Goal: Task Accomplishment & Management: Use online tool/utility

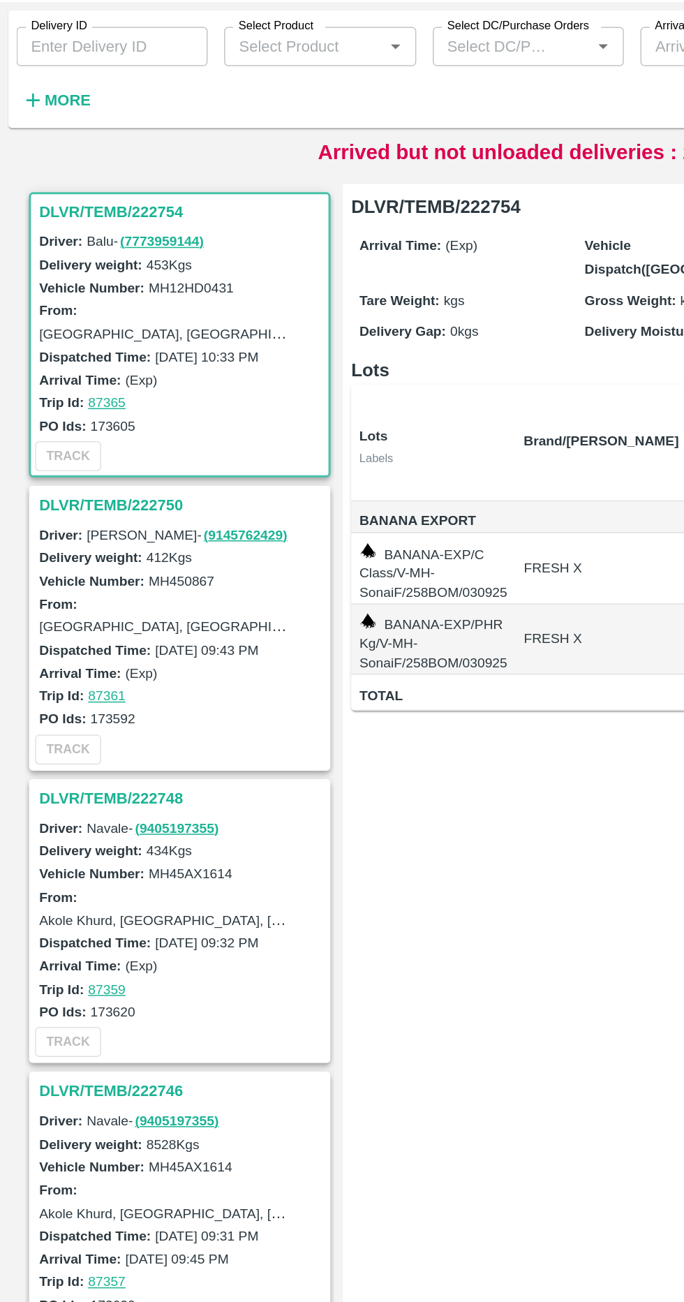
click at [48, 148] on button "More" at bounding box center [38, 138] width 54 height 24
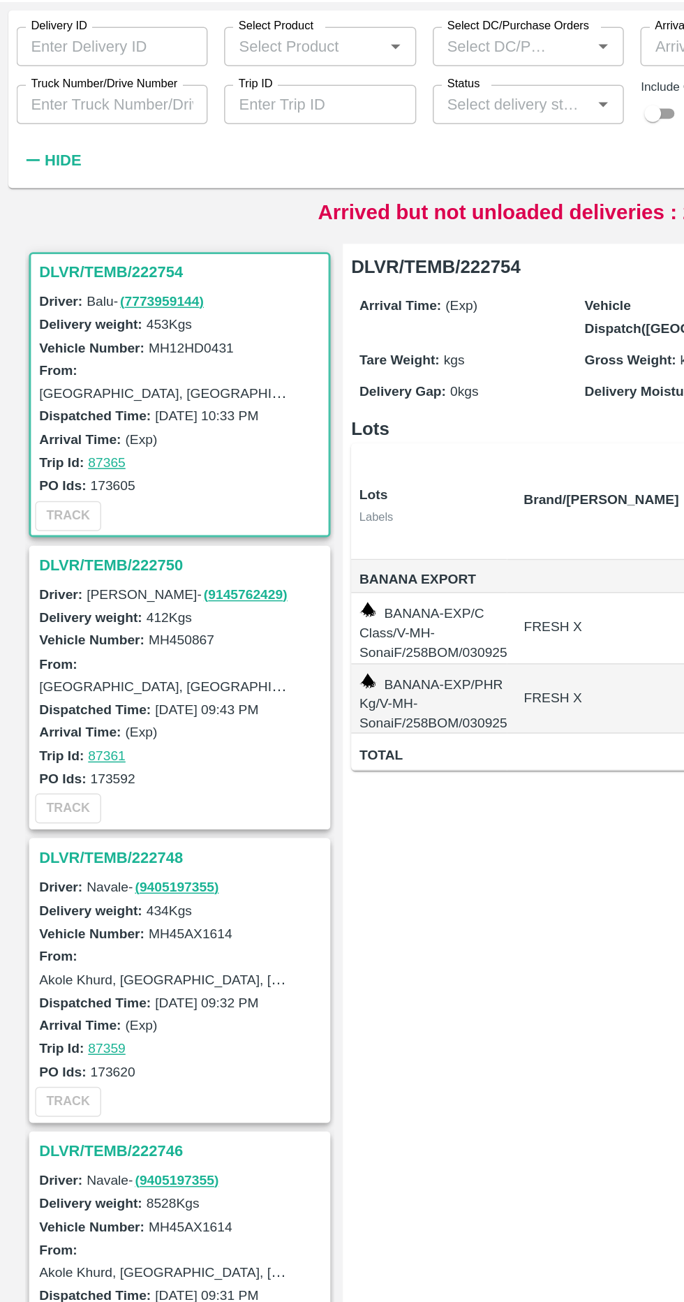
click at [118, 140] on input "Truck Number/Drive Number" at bounding box center [75, 141] width 129 height 27
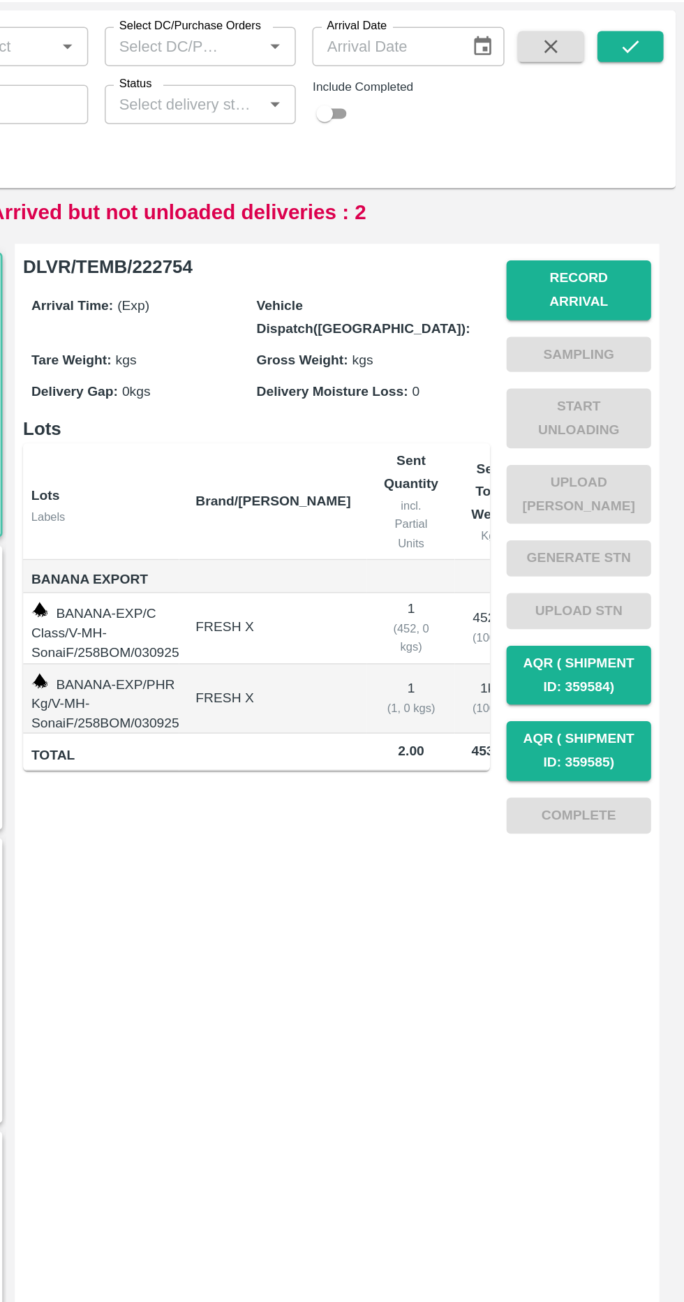
type input "8838"
click at [660, 100] on button "submit" at bounding box center [647, 101] width 45 height 21
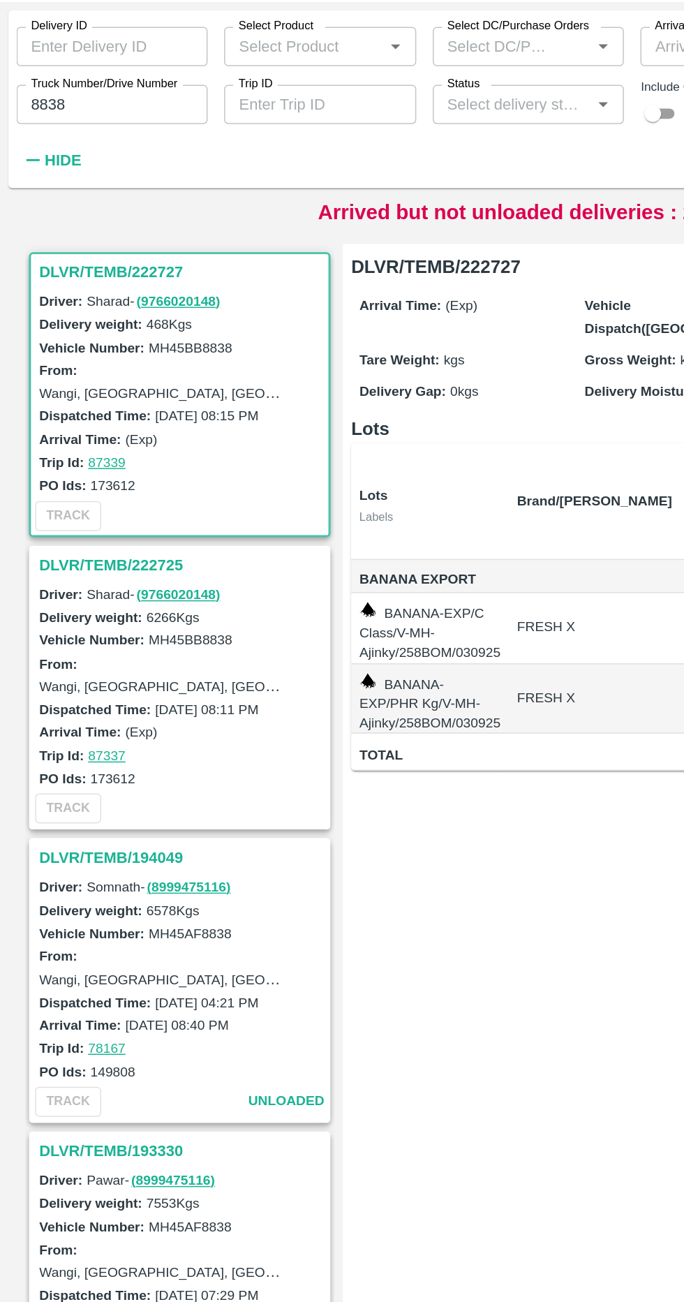
click at [96, 445] on h3 "DLVR/TEMB/222725" at bounding box center [124, 452] width 194 height 18
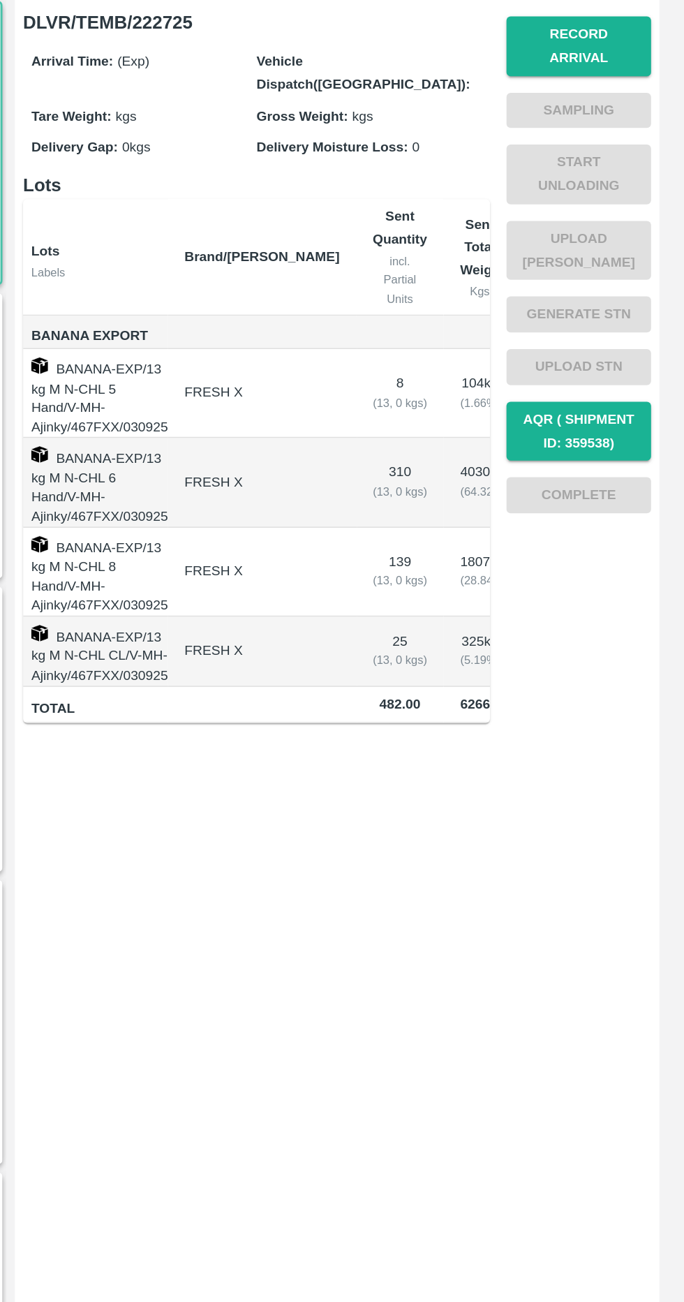
click at [622, 258] on button "Record Arrival" at bounding box center [613, 266] width 98 height 40
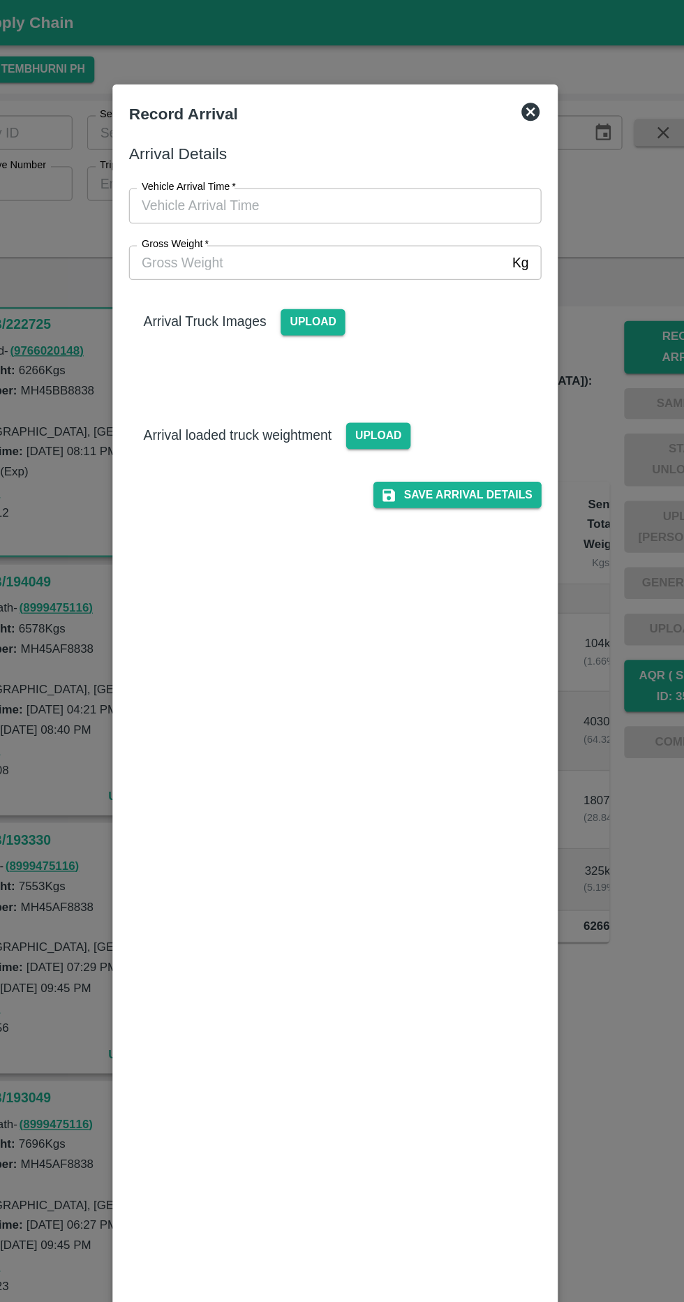
click at [364, 196] on input "Gross Weight   *" at bounding box center [328, 201] width 289 height 27
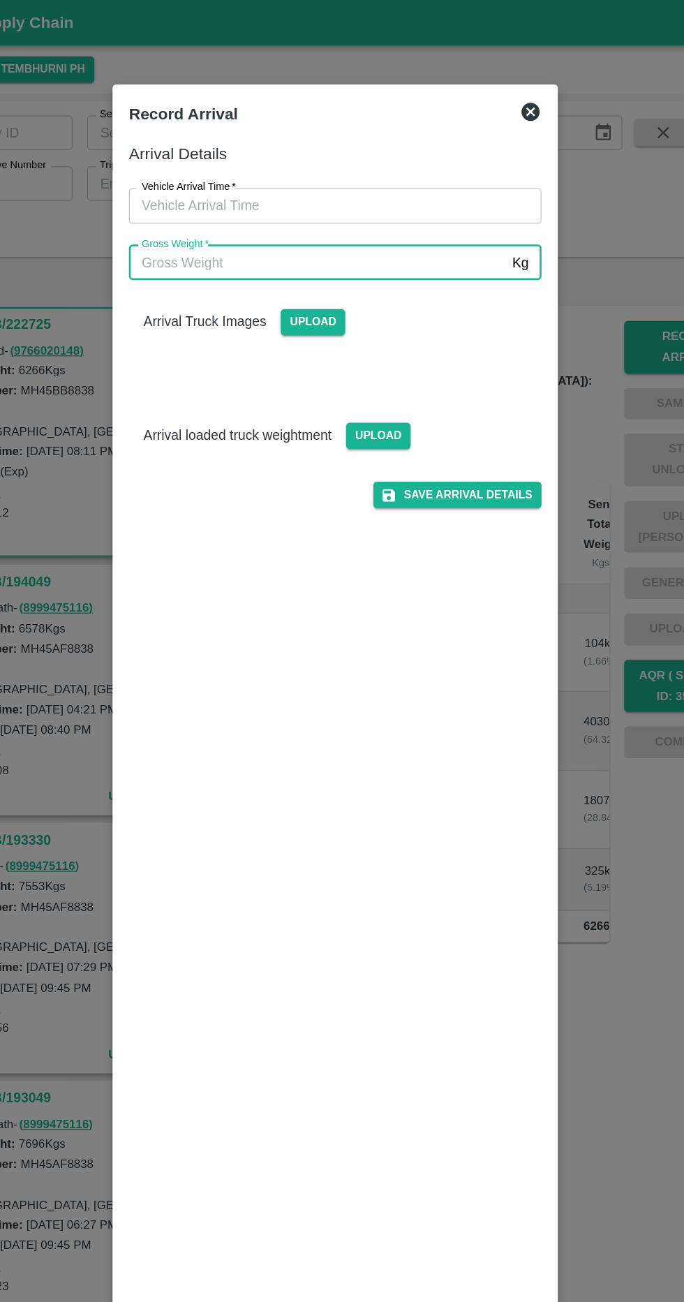
click at [380, 200] on input "Gross Weight   *" at bounding box center [328, 201] width 289 height 27
type input "12880"
click at [379, 156] on input "Vehicle Arrival Time   *" at bounding box center [337, 157] width 307 height 27
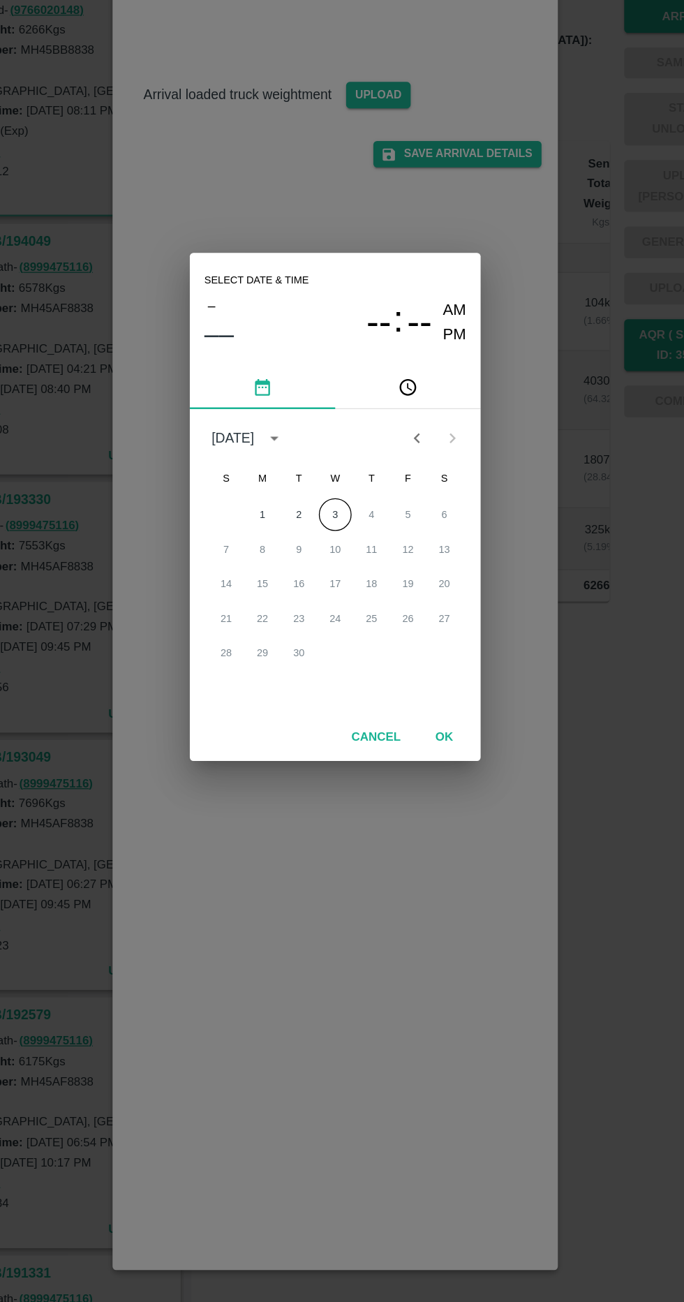
click at [348, 661] on button "3" at bounding box center [341, 656] width 25 height 25
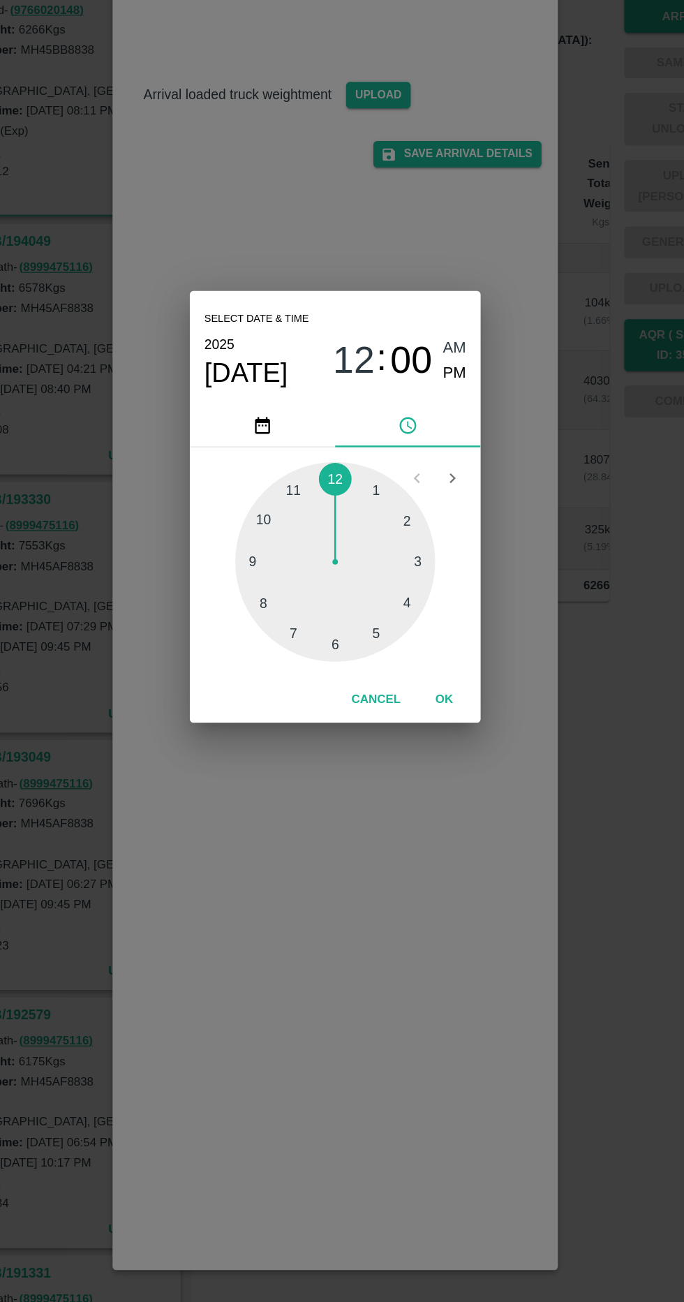
click at [297, 734] on div at bounding box center [342, 693] width 154 height 154
click at [368, 538] on span "08" at bounding box center [357, 539] width 32 height 34
click at [286, 682] on div at bounding box center [342, 693] width 154 height 154
click at [365, 749] on div at bounding box center [342, 693] width 154 height 154
click at [438, 554] on span "PM" at bounding box center [434, 548] width 18 height 19
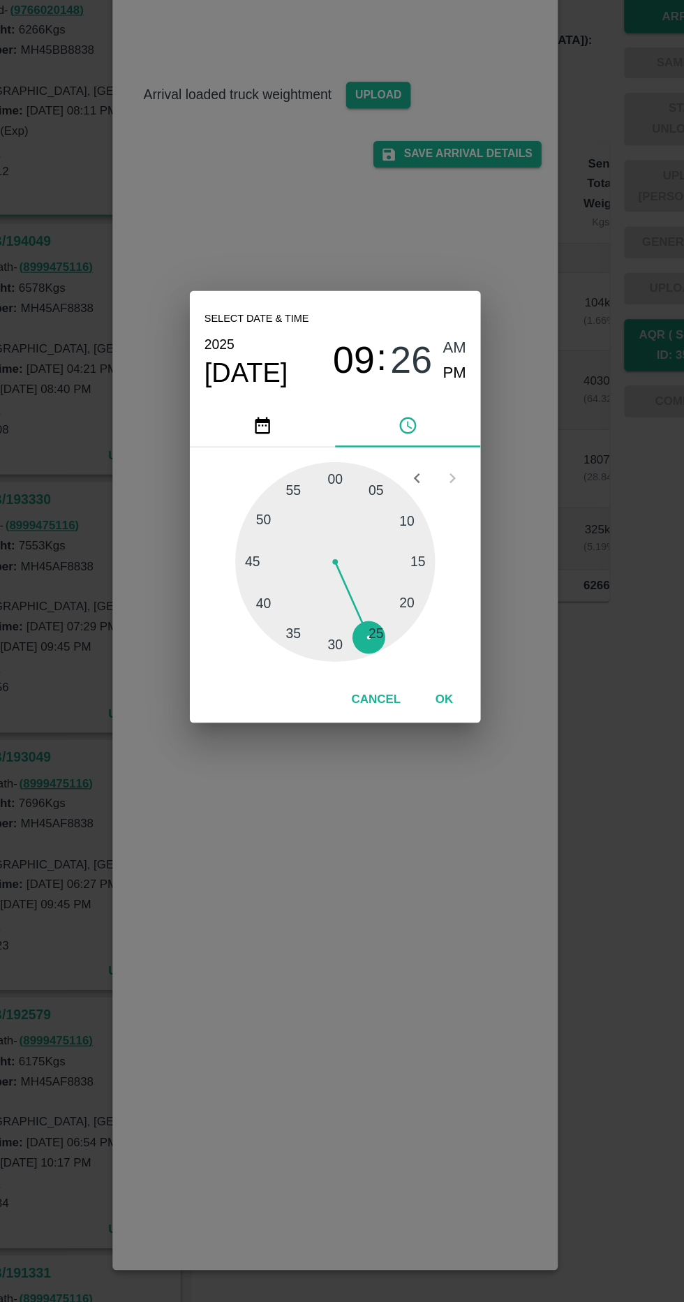
type input "[DATE] 09:26 PM"
click at [436, 796] on button "OK" at bounding box center [425, 799] width 45 height 24
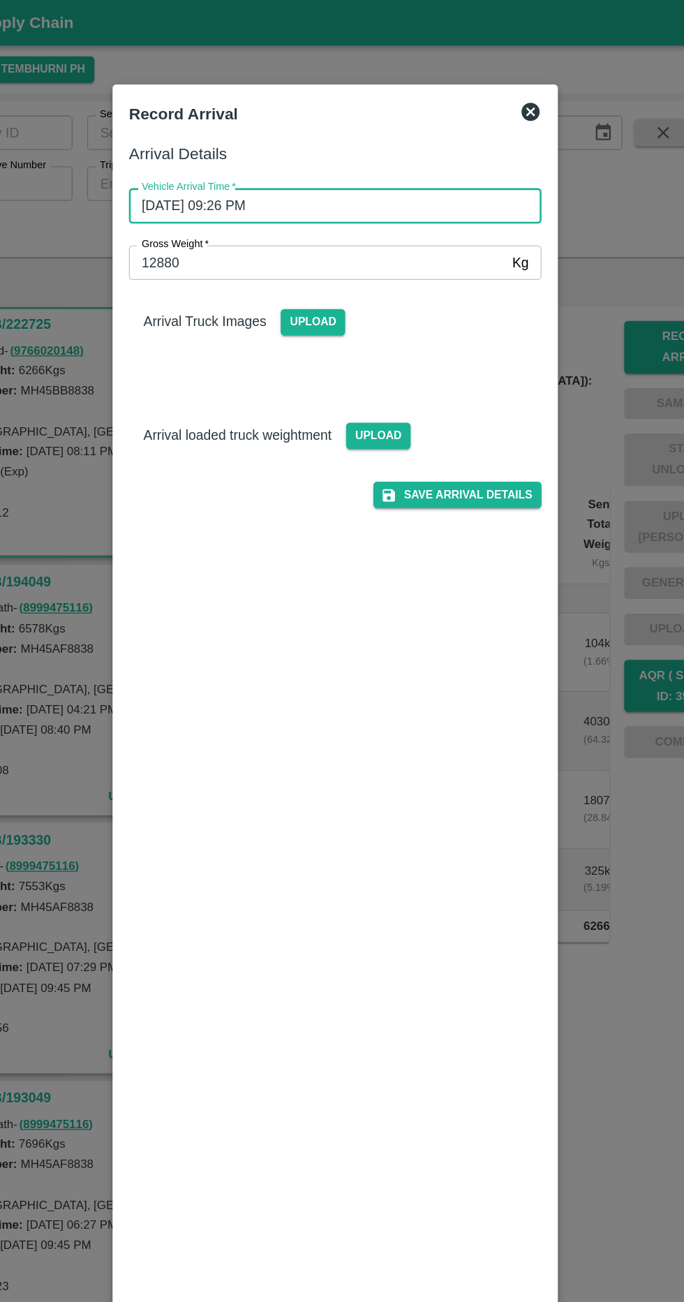
click at [326, 242] on span "Upload" at bounding box center [325, 247] width 50 height 20
click at [0, 0] on input "Upload" at bounding box center [0, 0] width 0 height 0
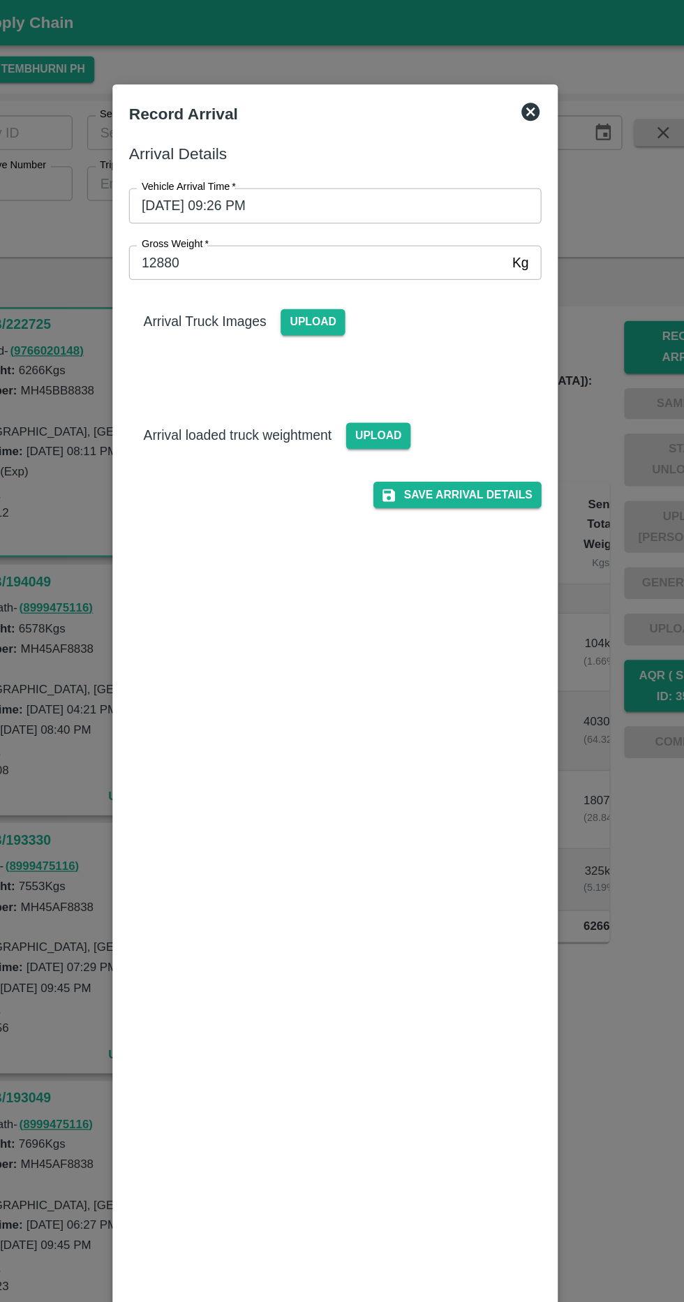
click at [373, 338] on span "Upload" at bounding box center [375, 335] width 50 height 20
click at [0, 0] on input "Upload" at bounding box center [0, 0] width 0 height 0
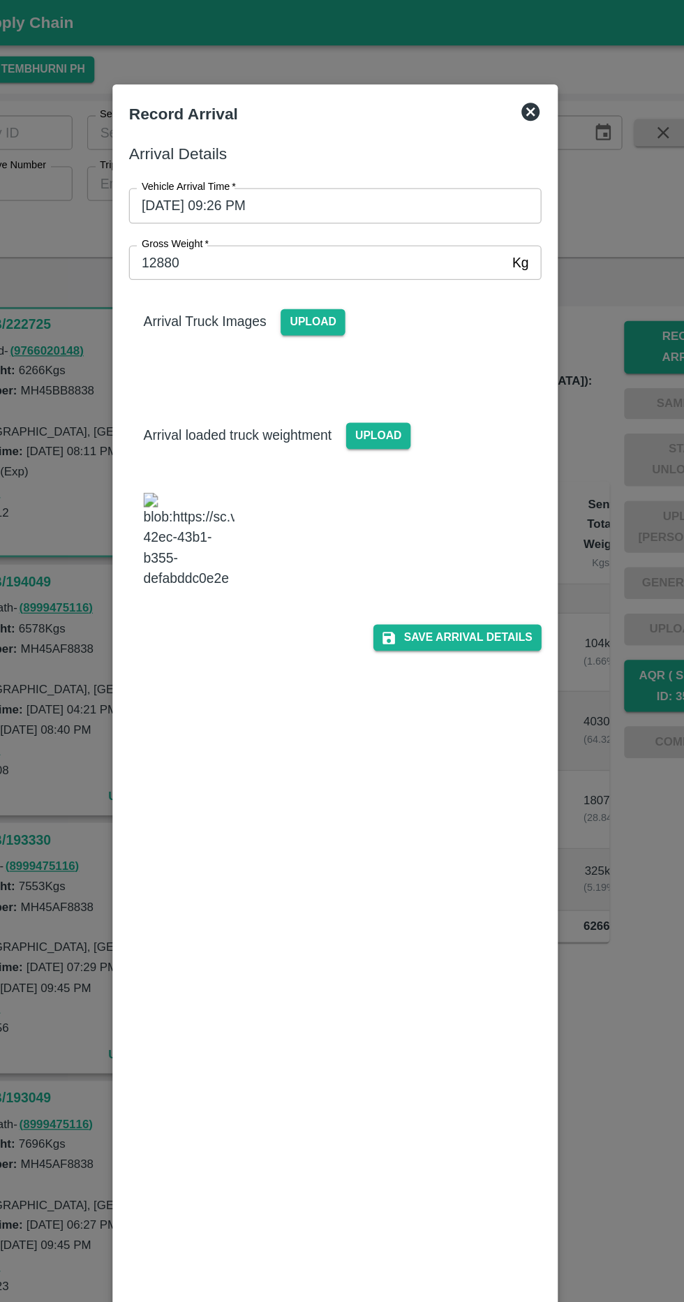
click at [325, 250] on span "Upload" at bounding box center [325, 247] width 50 height 20
click at [0, 0] on input "Upload" at bounding box center [0, 0] width 0 height 0
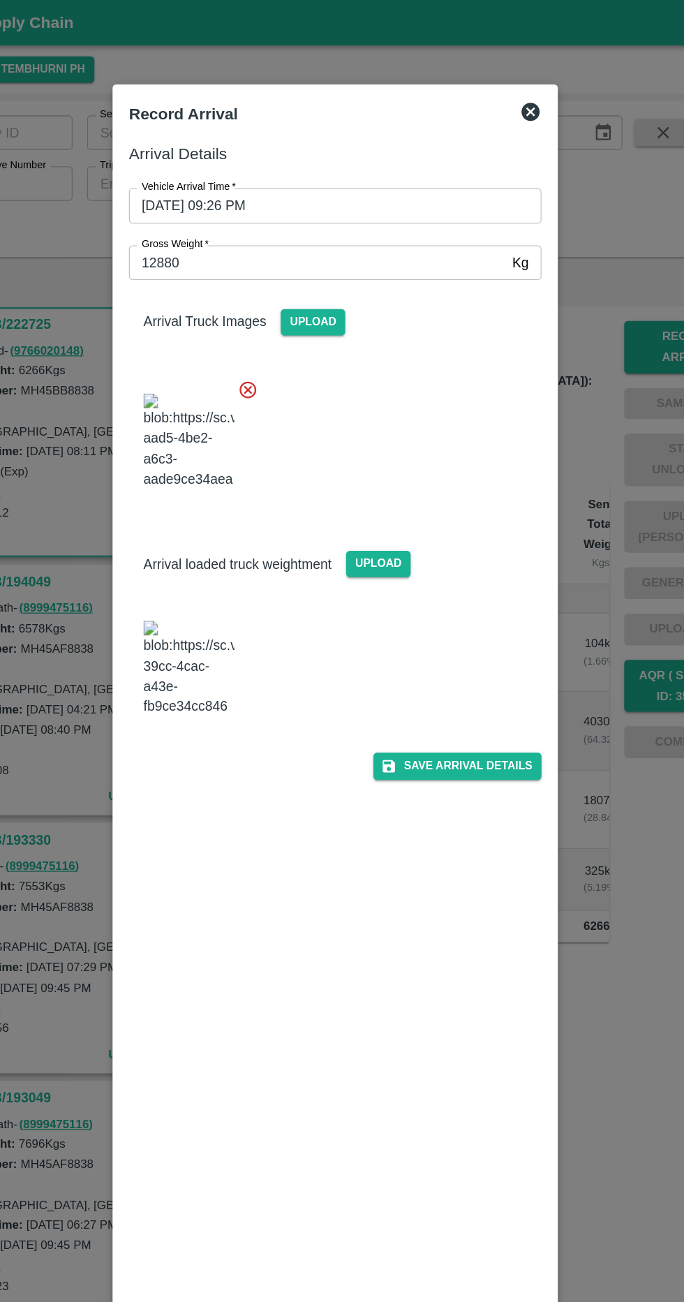
click at [462, 598] on button "Save Arrival Details" at bounding box center [435, 588] width 129 height 20
